Goal: Find specific page/section: Find specific page/section

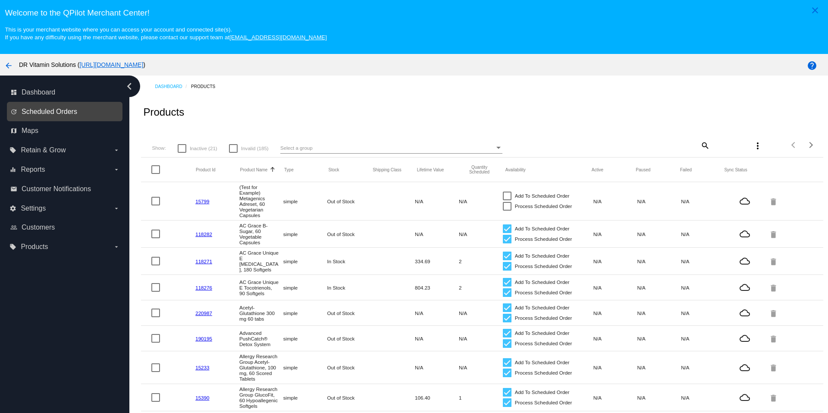
click at [73, 110] on span "Scheduled Orders" at bounding box center [50, 112] width 56 height 8
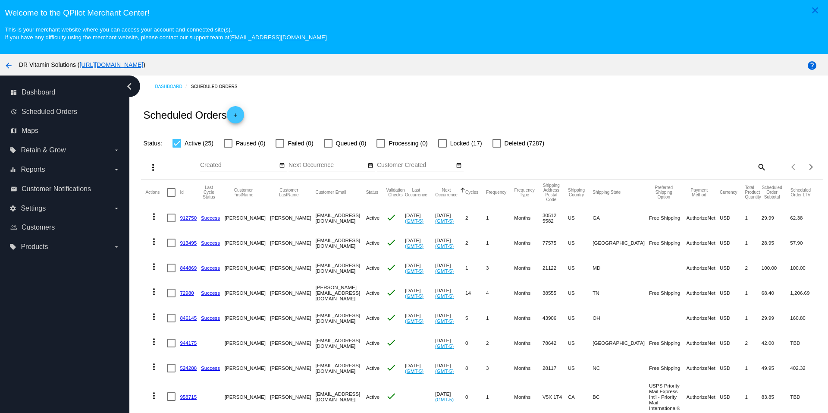
scroll to position [86, 0]
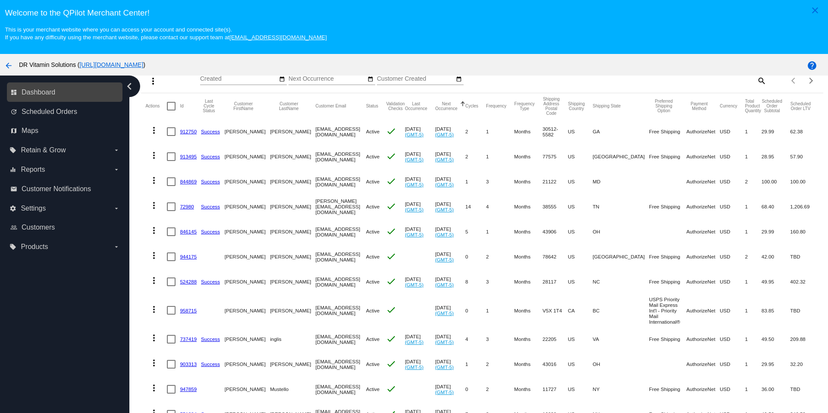
click at [36, 98] on link "dashboard Dashboard" at bounding box center [65, 92] width 110 height 14
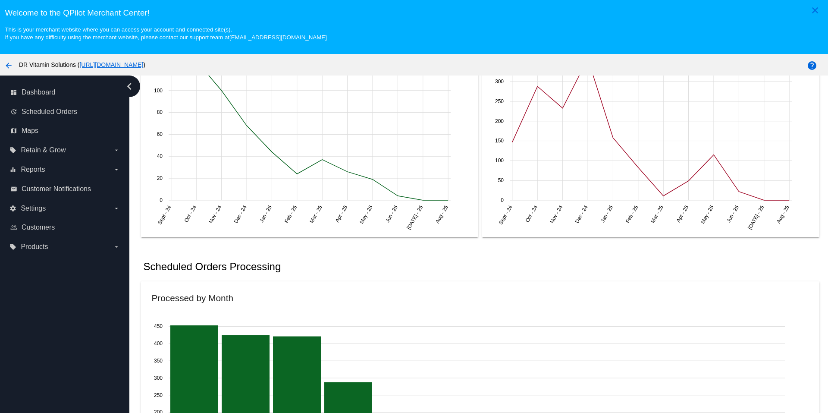
scroll to position [362, 0]
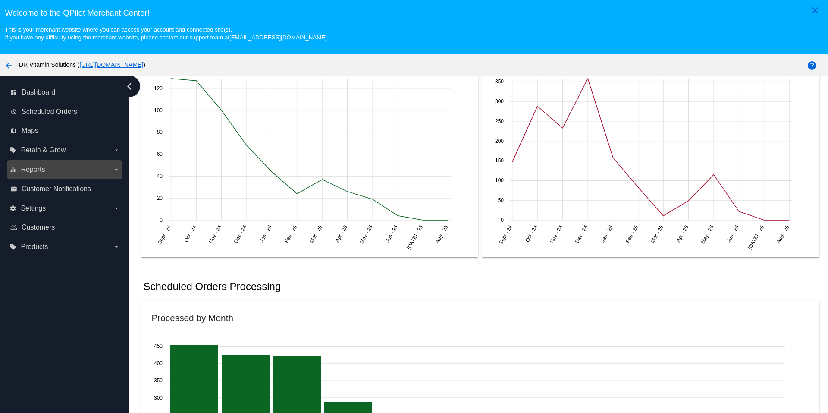
click at [79, 171] on label "equalizer Reports arrow_drop_down" at bounding box center [64, 170] width 110 height 14
click at [0, 0] on input "equalizer Reports arrow_drop_down" at bounding box center [0, 0] width 0 height 0
